Goal: Task Accomplishment & Management: Manage account settings

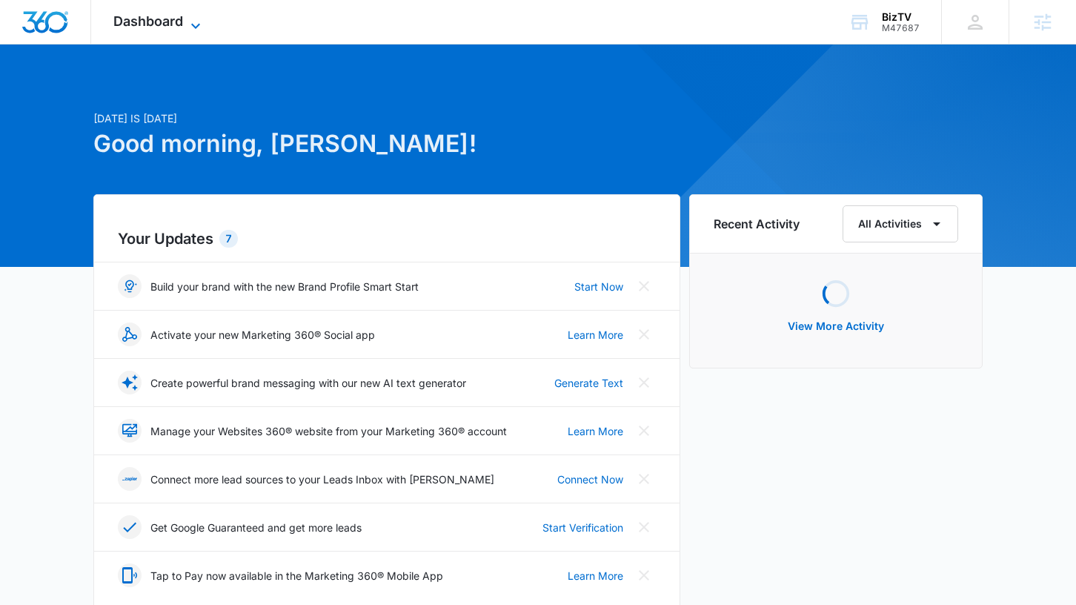
click at [199, 25] on icon at bounding box center [196, 26] width 18 height 18
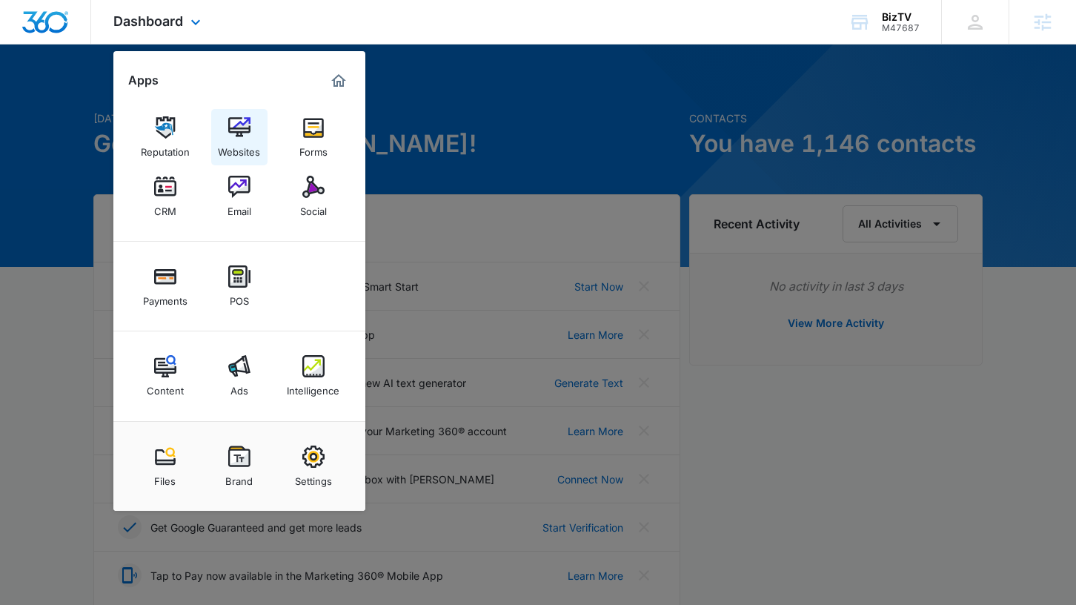
click at [248, 133] on img at bounding box center [239, 127] width 22 height 22
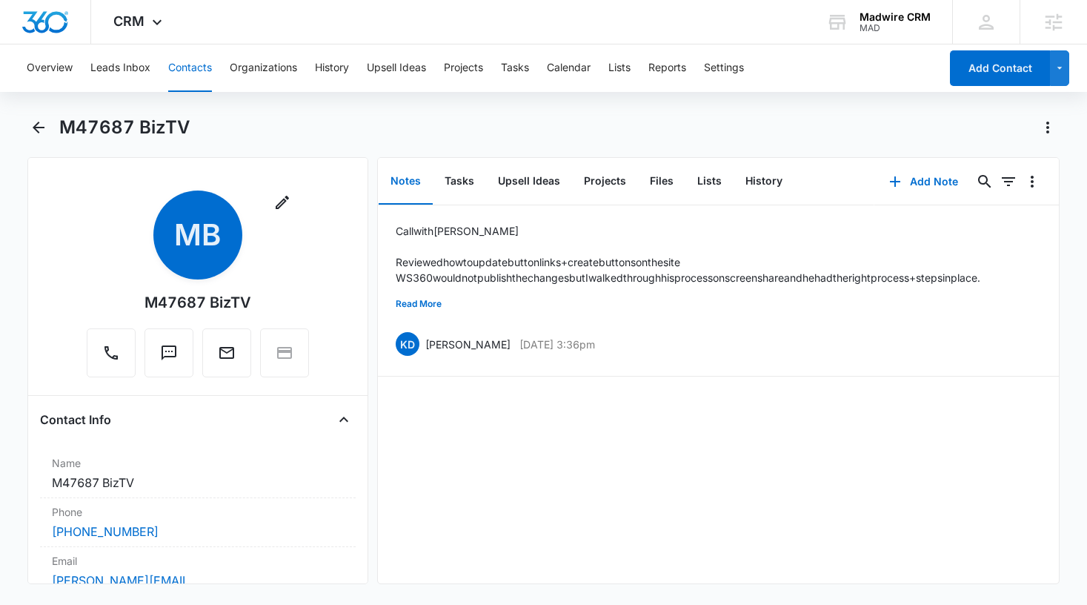
scroll to position [7308, 0]
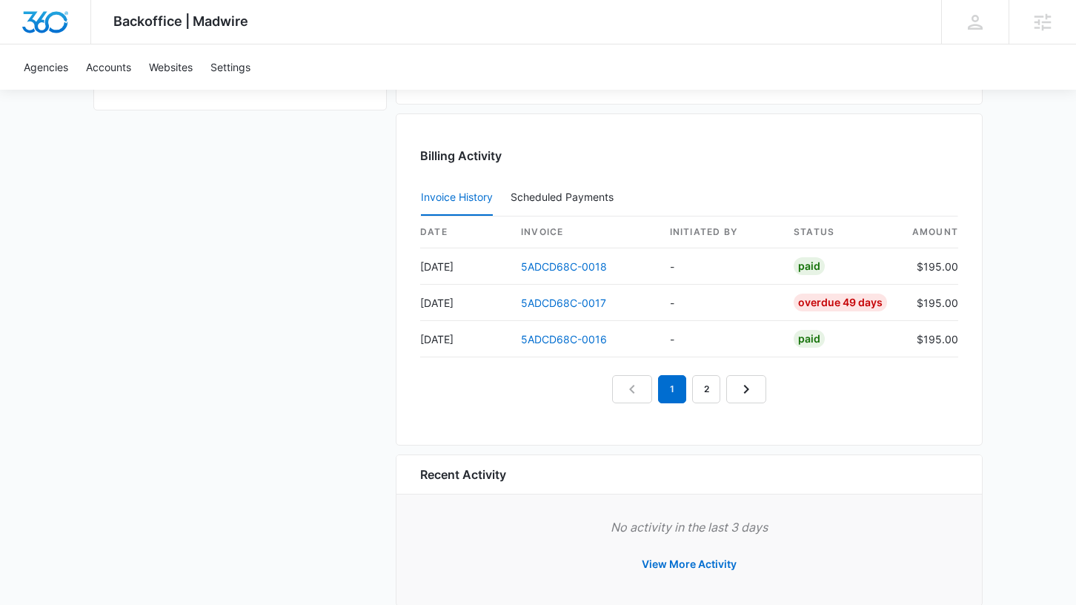
scroll to position [1314, 0]
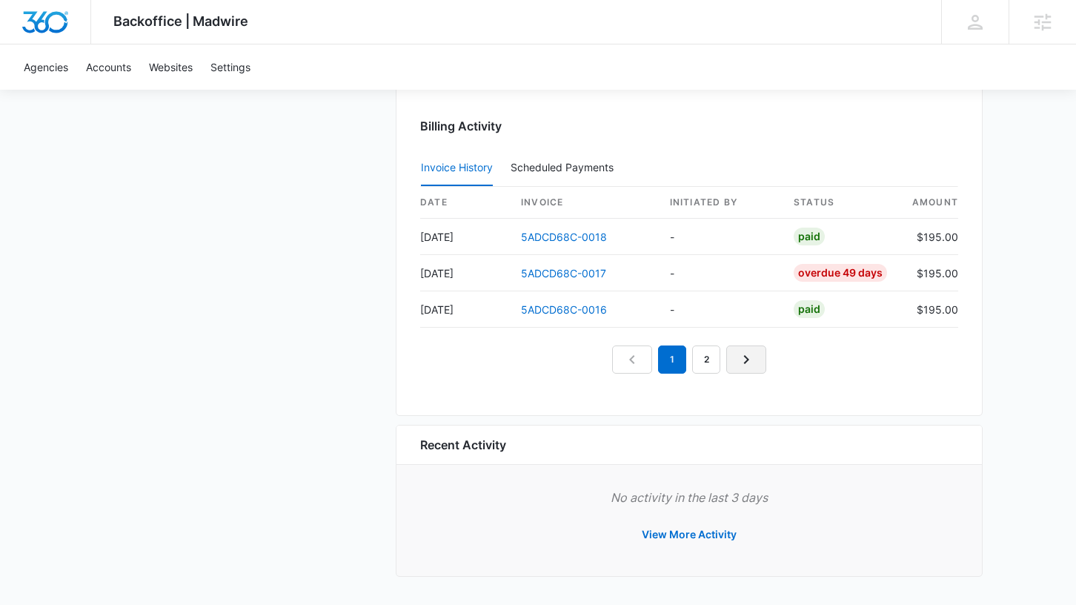
click at [737, 359] on icon "Next Page" at bounding box center [746, 359] width 18 height 18
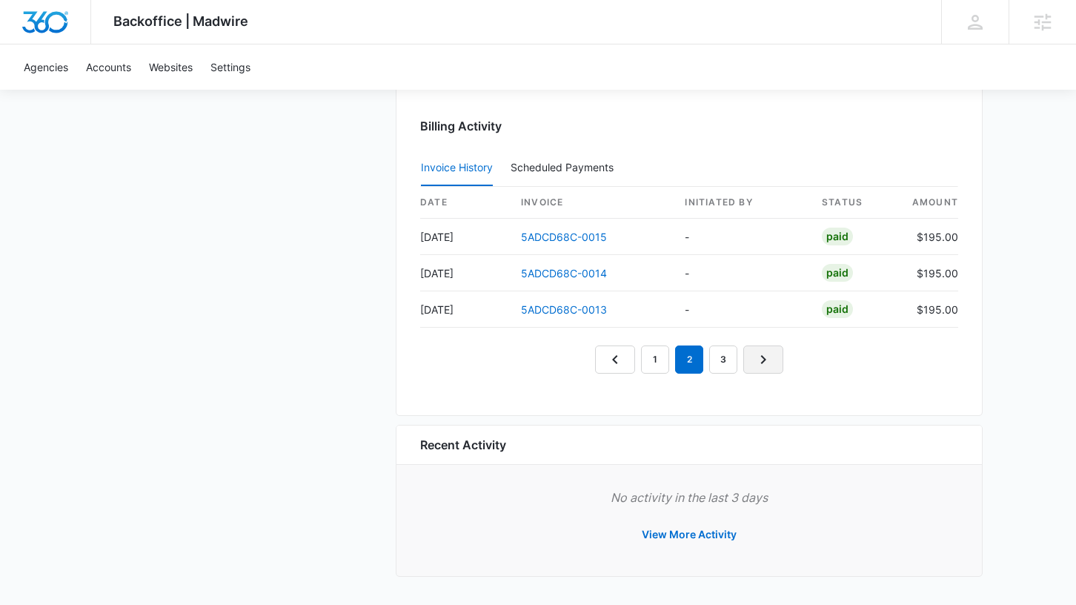
click at [767, 359] on icon "Next Page" at bounding box center [763, 359] width 18 height 18
click at [785, 359] on icon "Next Page" at bounding box center [780, 359] width 18 height 18
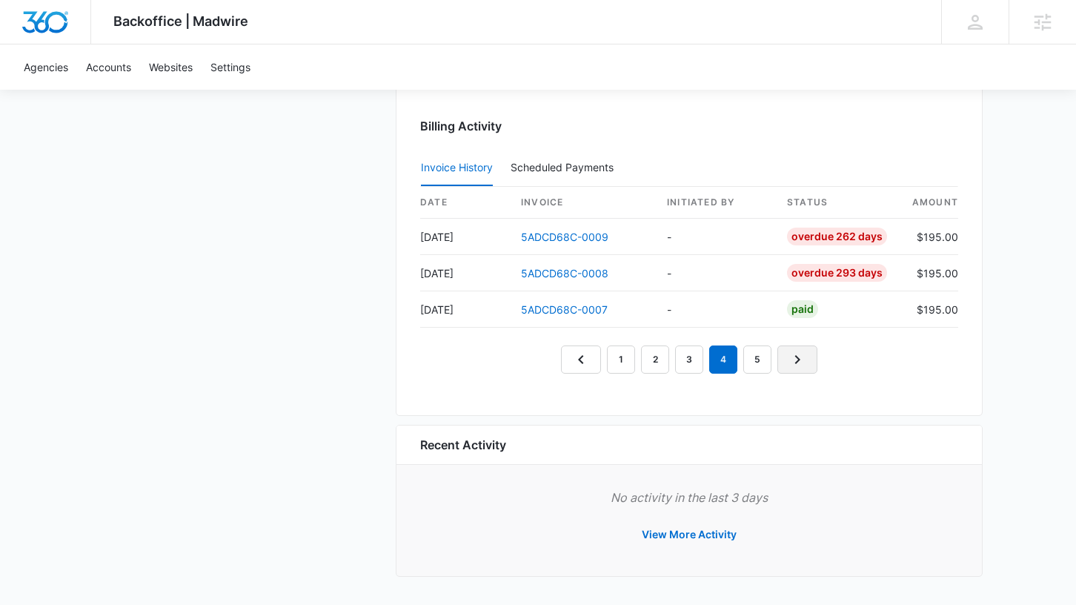
click at [785, 359] on link "Next Page" at bounding box center [797, 359] width 40 height 28
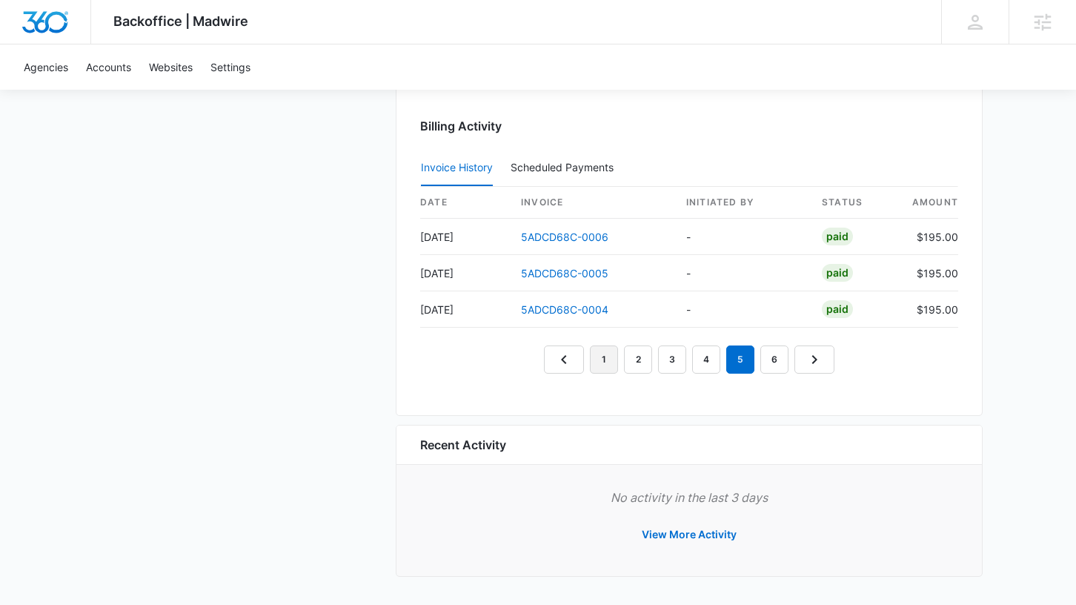
click at [610, 358] on link "1" at bounding box center [604, 359] width 28 height 28
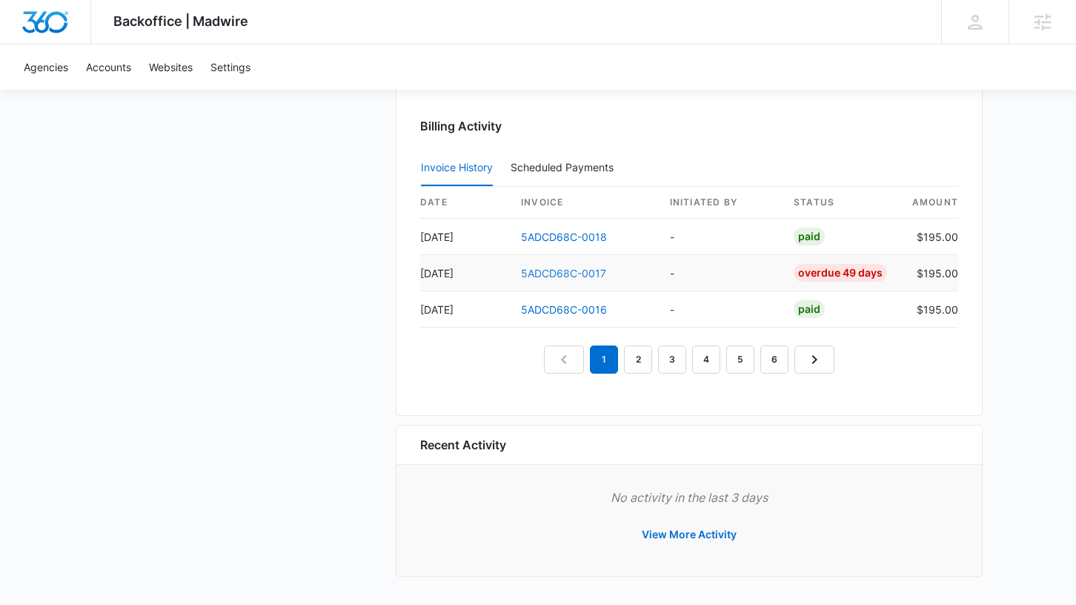
click at [558, 272] on link "5ADCD68C-0017" at bounding box center [563, 273] width 85 height 13
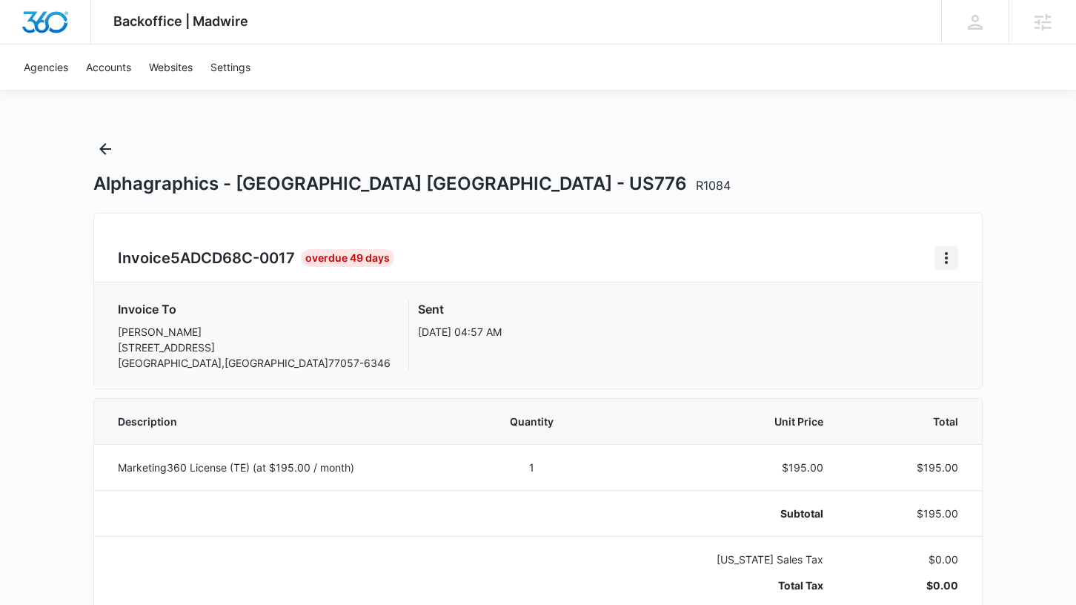
click at [945, 262] on icon "Home" at bounding box center [946, 258] width 3 height 12
click at [775, 173] on div "Alphagraphics - Houston TX - US776 R1084" at bounding box center [537, 184] width 889 height 22
click at [111, 146] on icon "Back" at bounding box center [105, 149] width 18 height 18
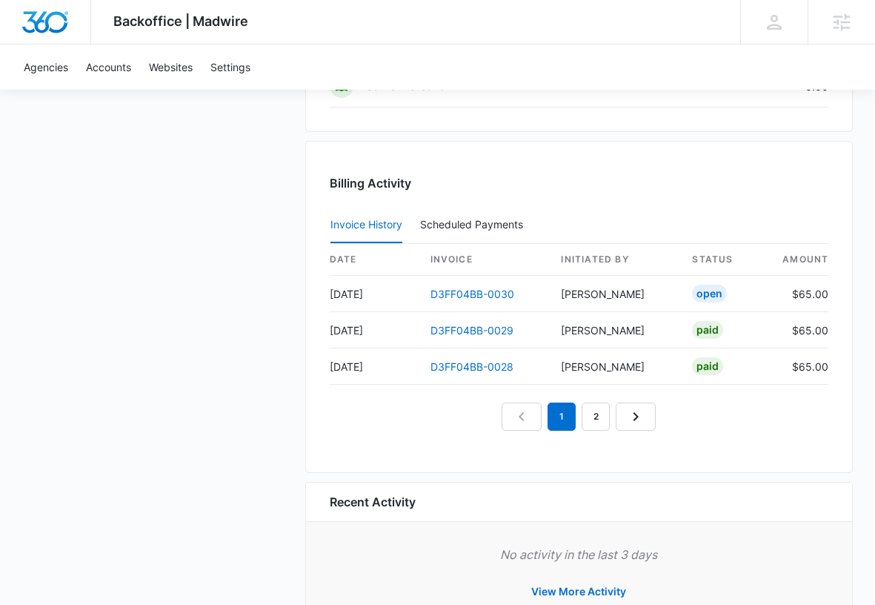
scroll to position [1484, 0]
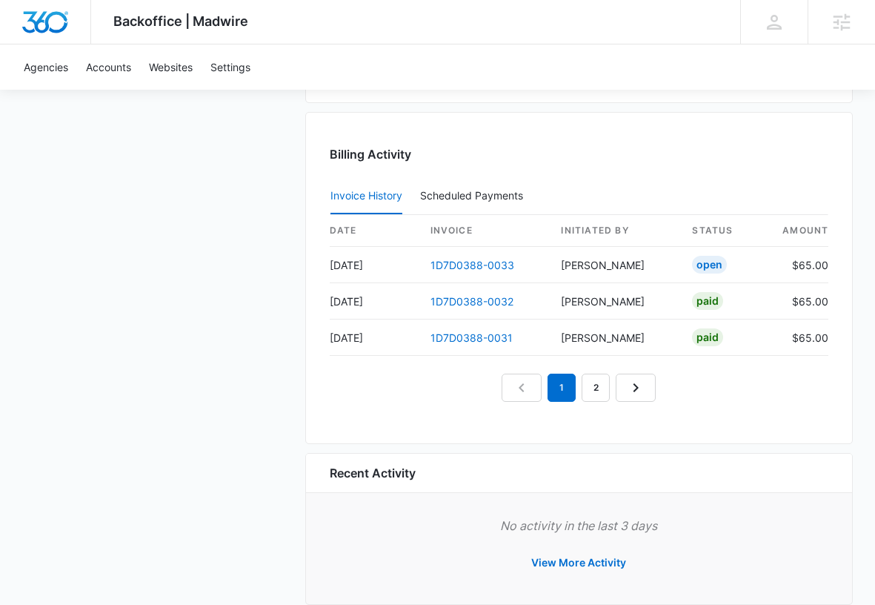
scroll to position [1484, 0]
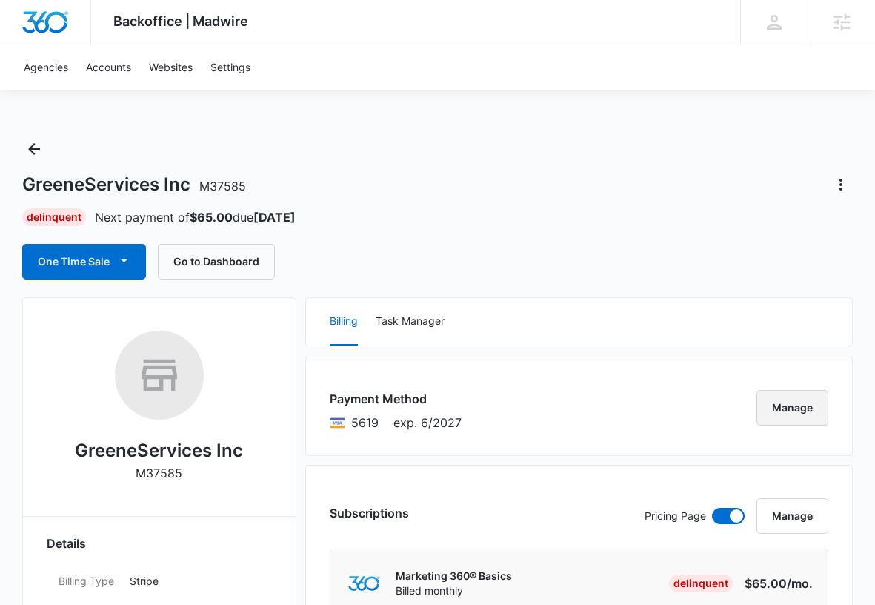
click at [805, 415] on button "Manage" at bounding box center [792, 408] width 72 height 36
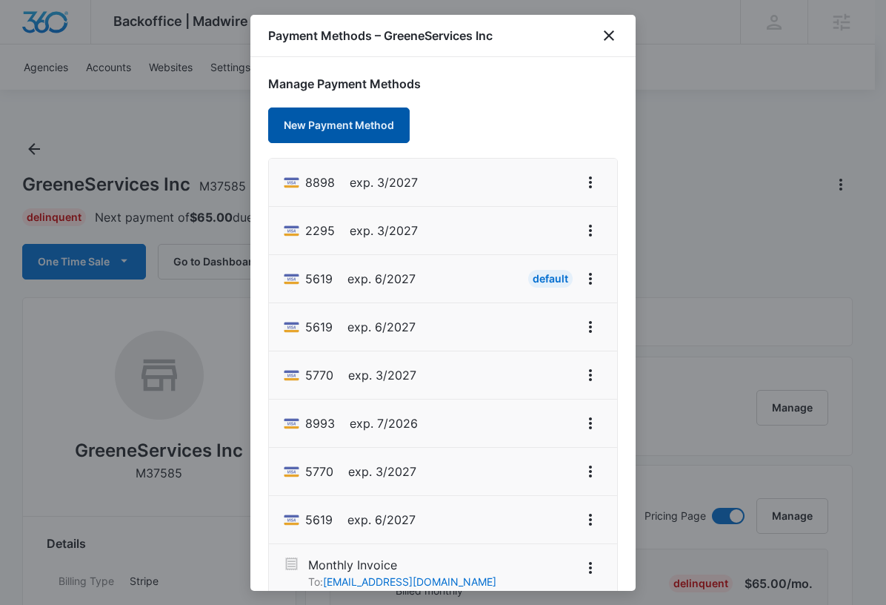
click at [361, 127] on button "New Payment Method" at bounding box center [339, 125] width 142 height 36
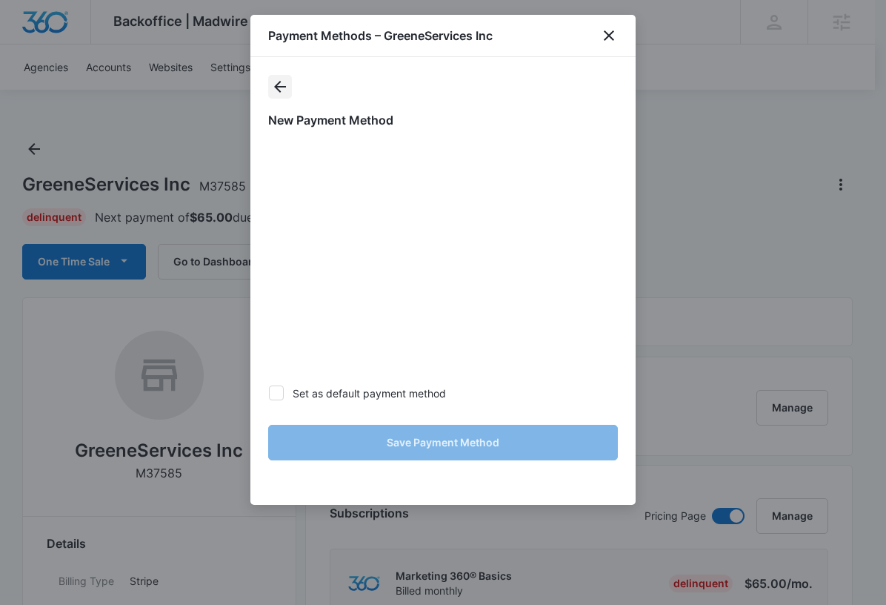
click at [279, 86] on icon "actions.back" at bounding box center [280, 87] width 12 height 12
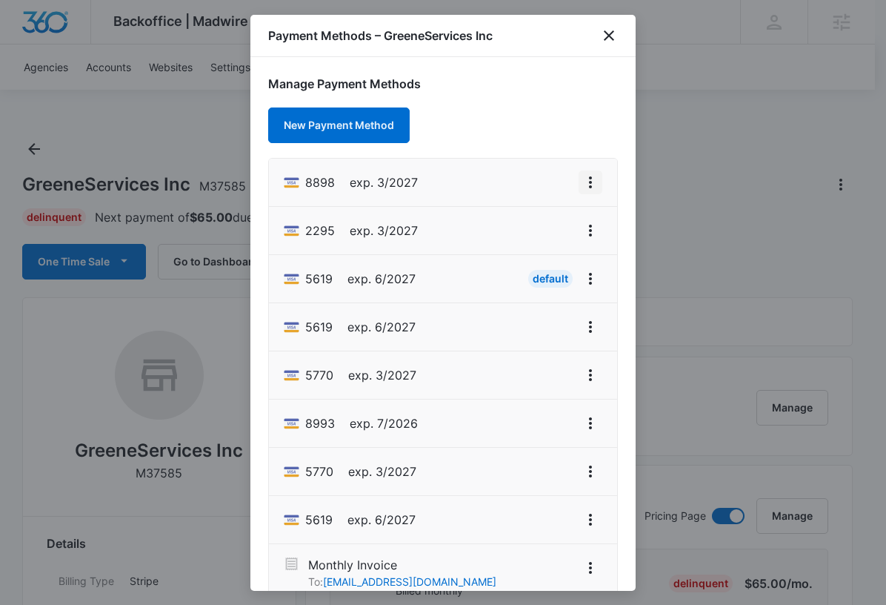
click at [582, 184] on icon "View More" at bounding box center [591, 182] width 18 height 18
click at [542, 251] on div "Set As Default" at bounding box center [520, 246] width 69 height 10
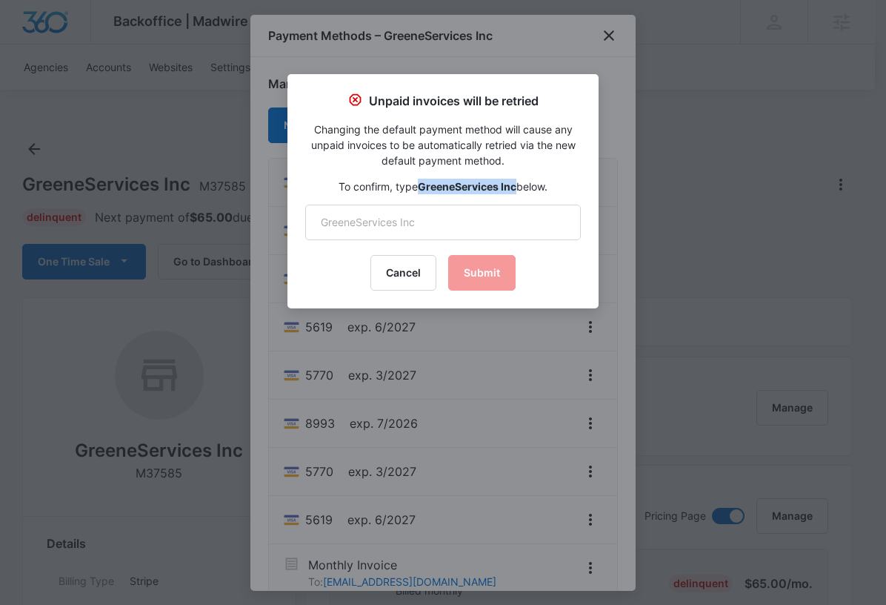
drag, startPoint x: 517, startPoint y: 187, endPoint x: 421, endPoint y: 183, distance: 96.4
click at [421, 183] on p "To confirm, type GreeneServices Inc below." at bounding box center [443, 187] width 276 height 16
copy strong "GreeneServices Inc"
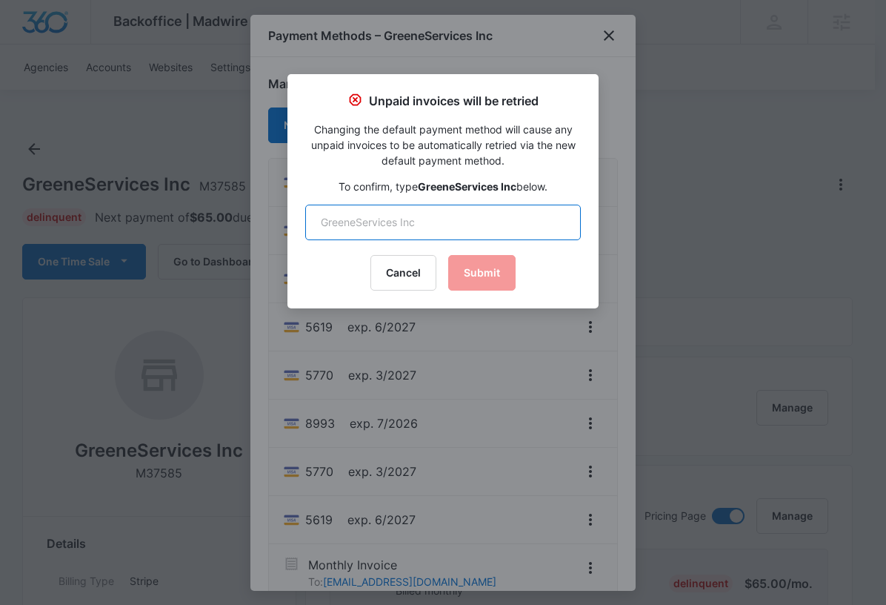
click at [420, 222] on input "text" at bounding box center [443, 222] width 276 height 36
paste input "GreeneServices Inc"
type input "GreeneServices Inc"
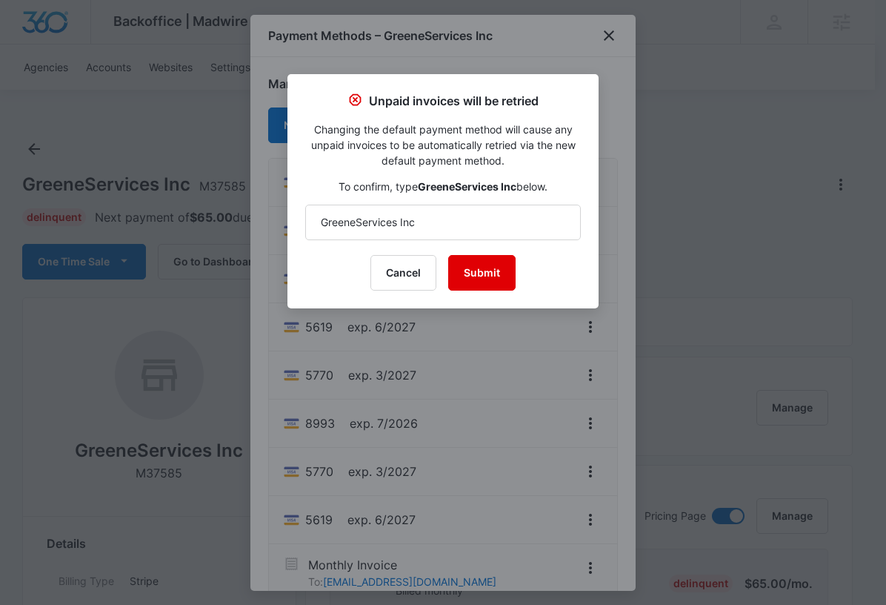
click at [470, 267] on button "Submit" at bounding box center [481, 273] width 67 height 36
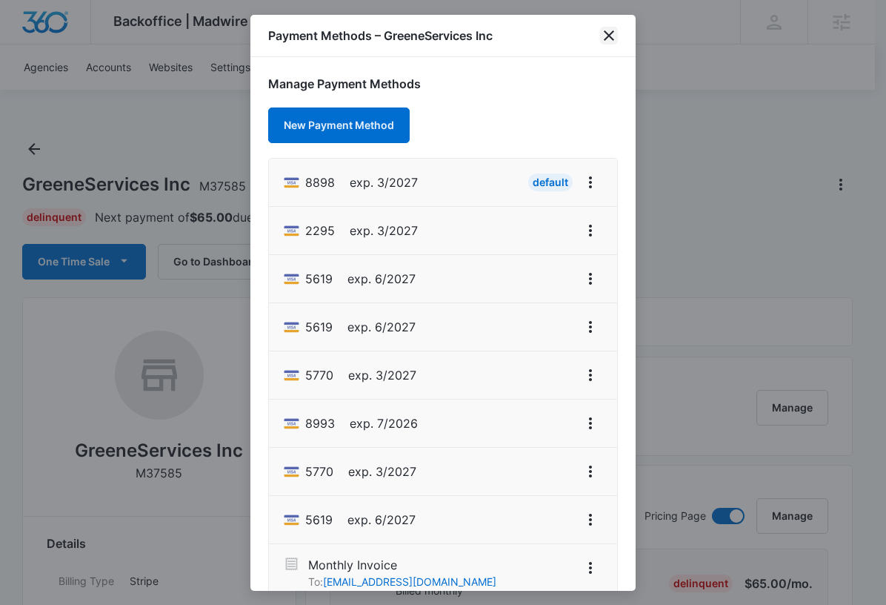
click at [602, 33] on icon "close" at bounding box center [609, 36] width 18 height 18
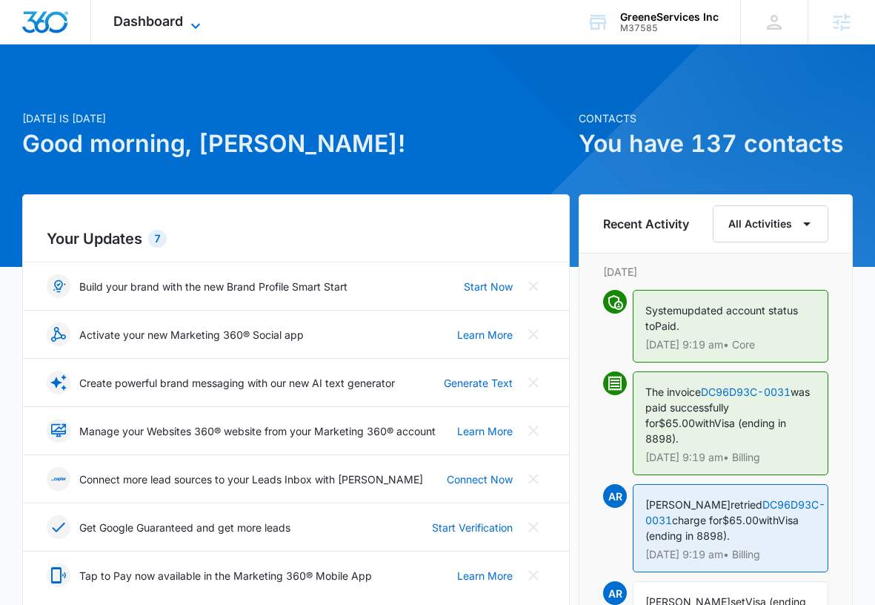
click at [167, 18] on span "Dashboard" at bounding box center [148, 21] width 70 height 16
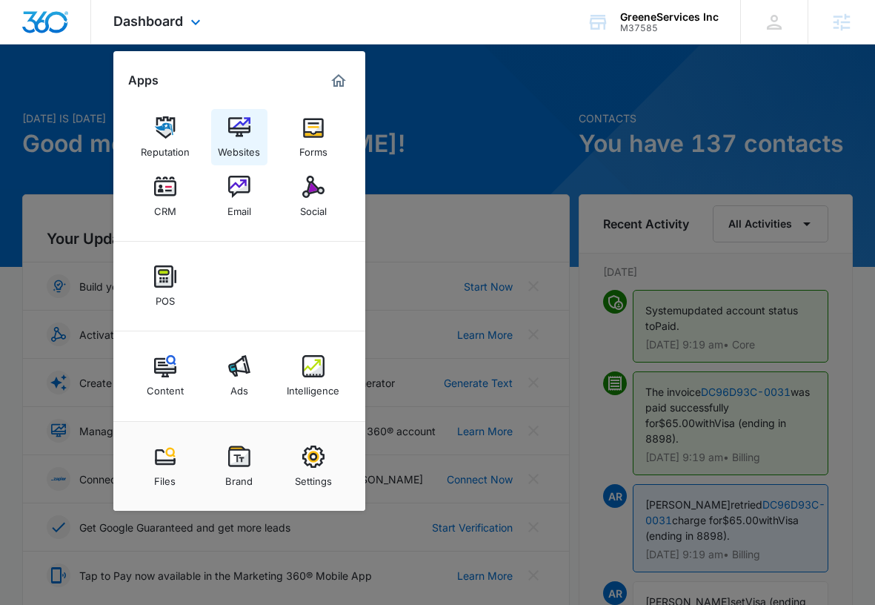
click at [247, 139] on div "Websites" at bounding box center [239, 148] width 42 height 19
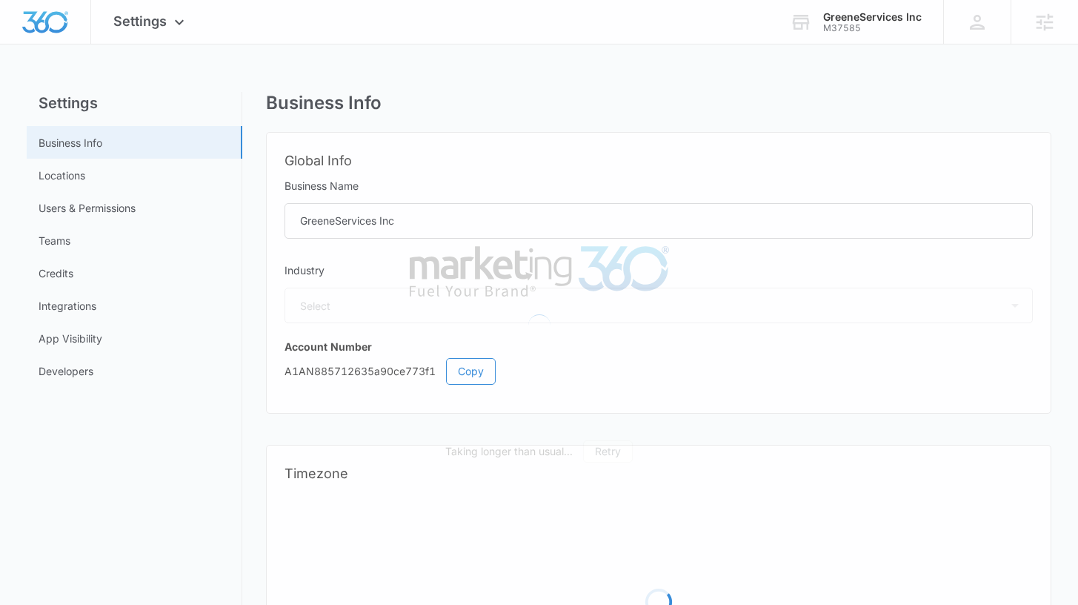
select select "52"
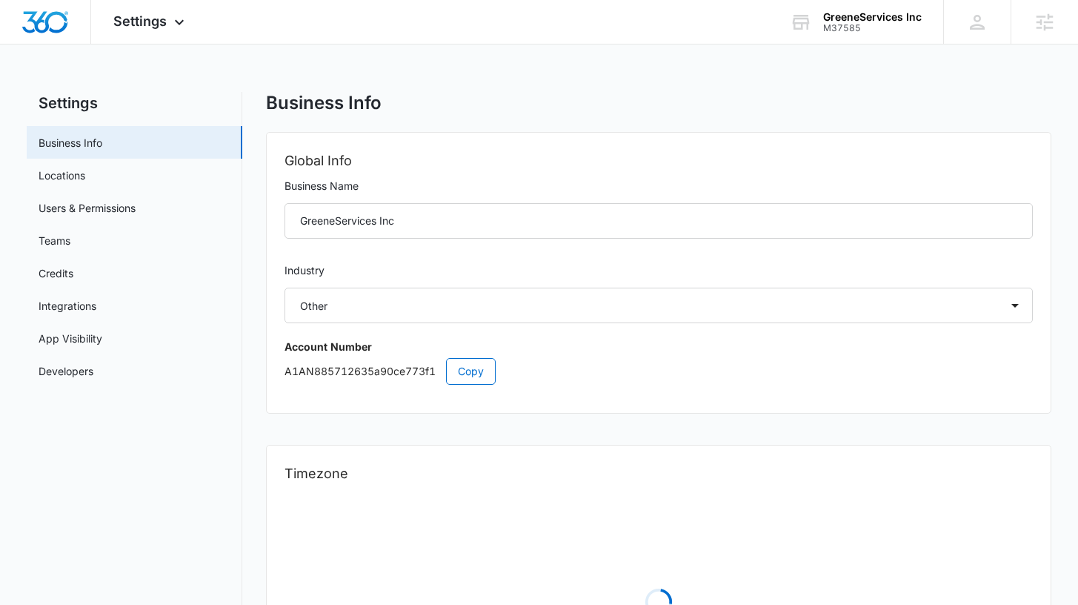
select select "US"
select select "America/[GEOGRAPHIC_DATA]"
click at [116, 211] on link "Users & Permissions" at bounding box center [87, 208] width 97 height 16
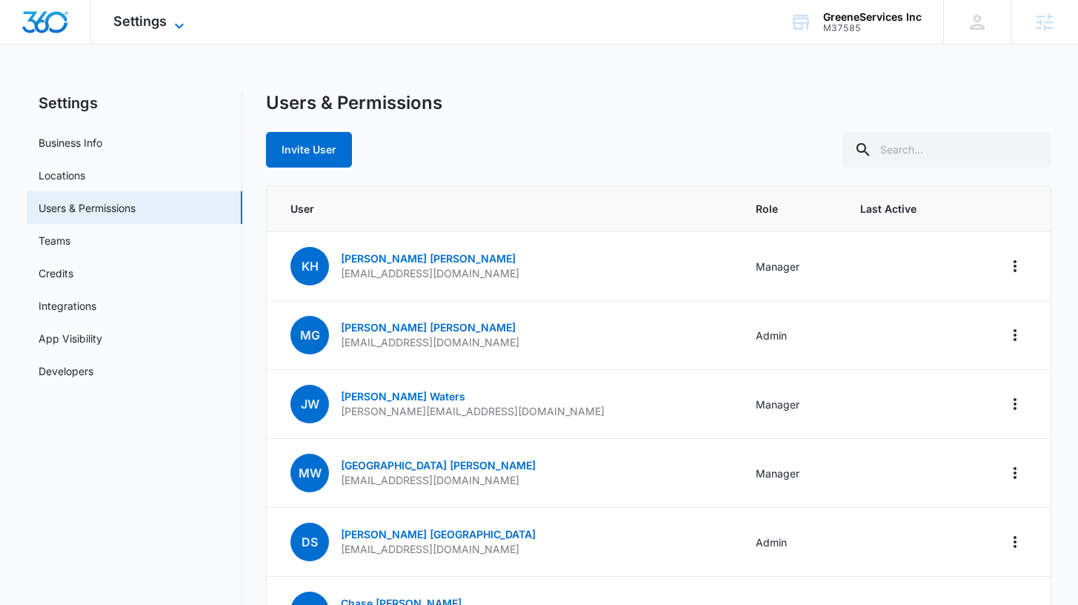
click at [182, 28] on icon at bounding box center [179, 26] width 18 height 18
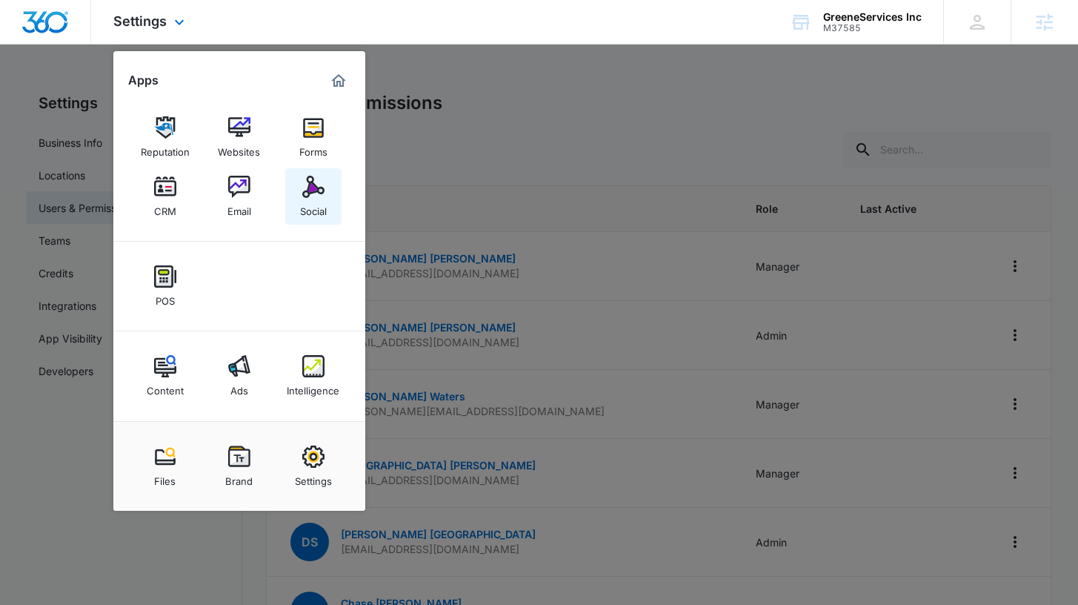
click at [325, 198] on div "Social" at bounding box center [313, 207] width 27 height 19
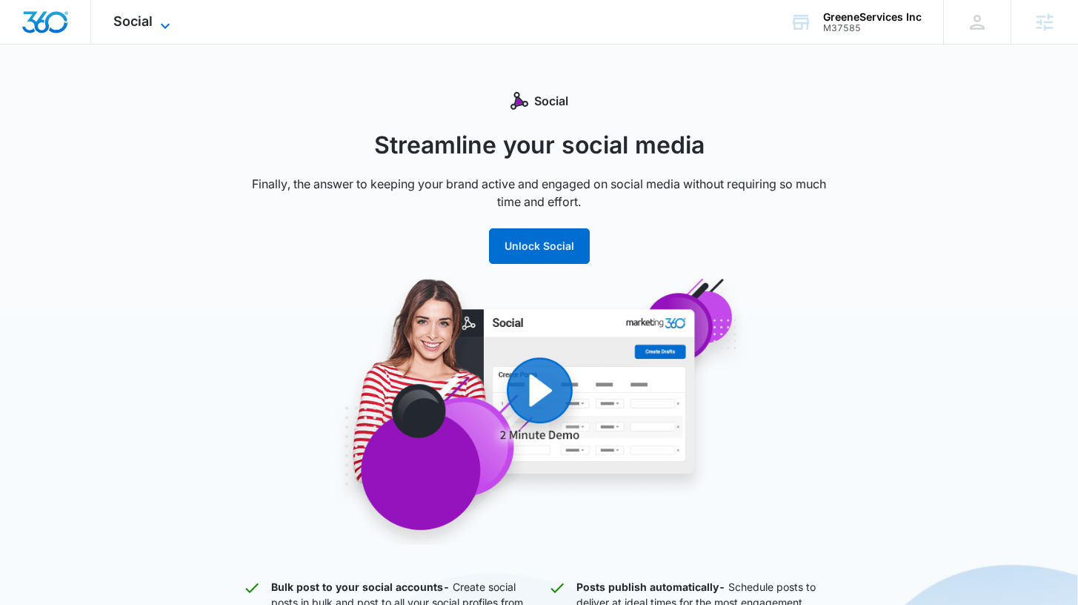
click at [162, 23] on icon at bounding box center [165, 26] width 18 height 18
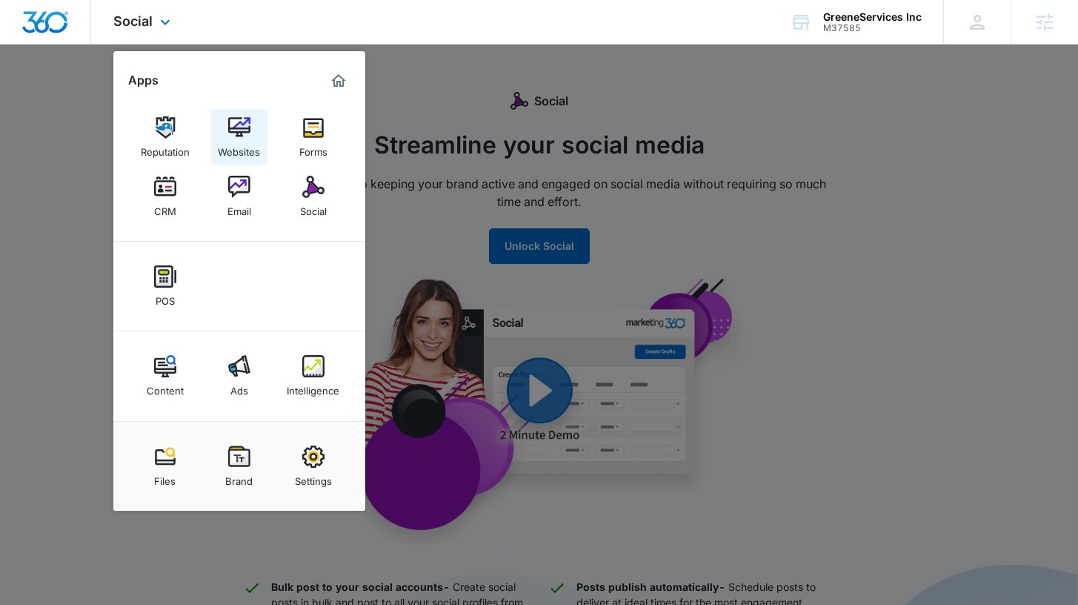
click at [233, 140] on div "Websites" at bounding box center [239, 148] width 42 height 19
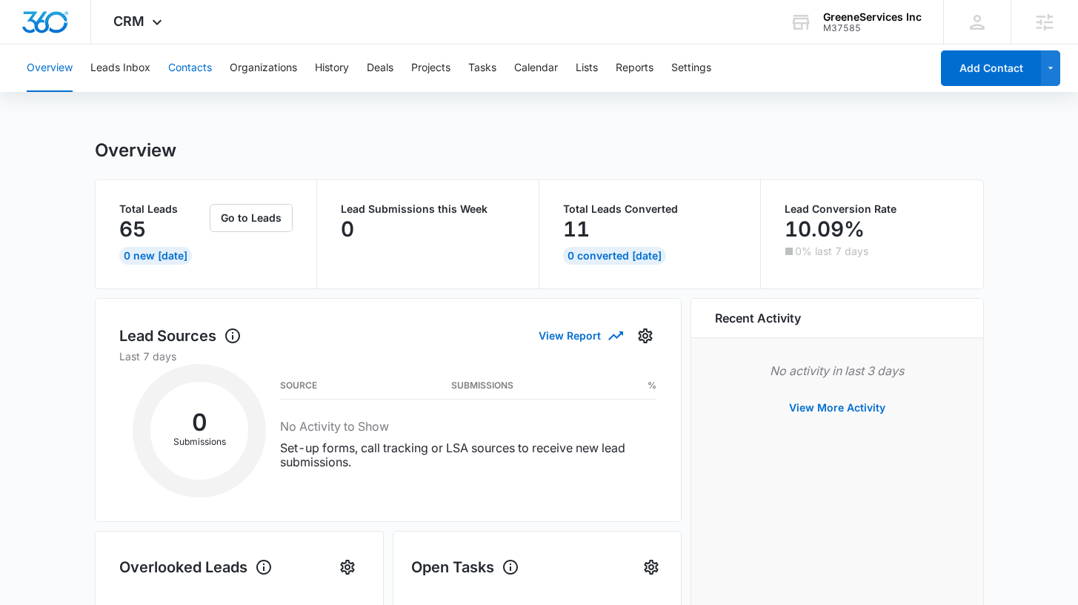
click at [184, 71] on button "Contacts" at bounding box center [190, 67] width 44 height 47
